Goal: Navigation & Orientation: Find specific page/section

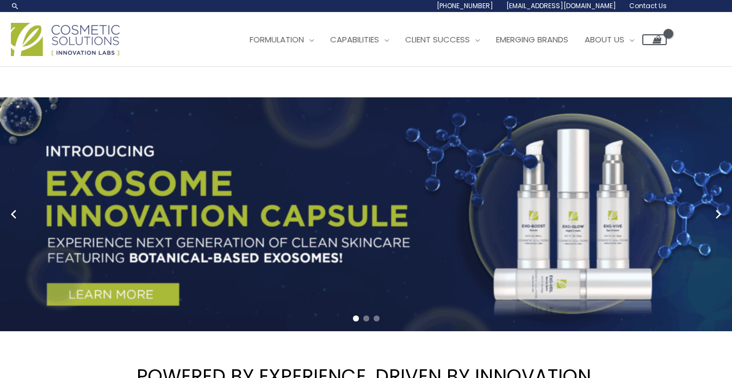
click at [350, 97] on link "1 / 3" at bounding box center [366, 214] width 732 height 234
